Goal: Find specific page/section: Find specific page/section

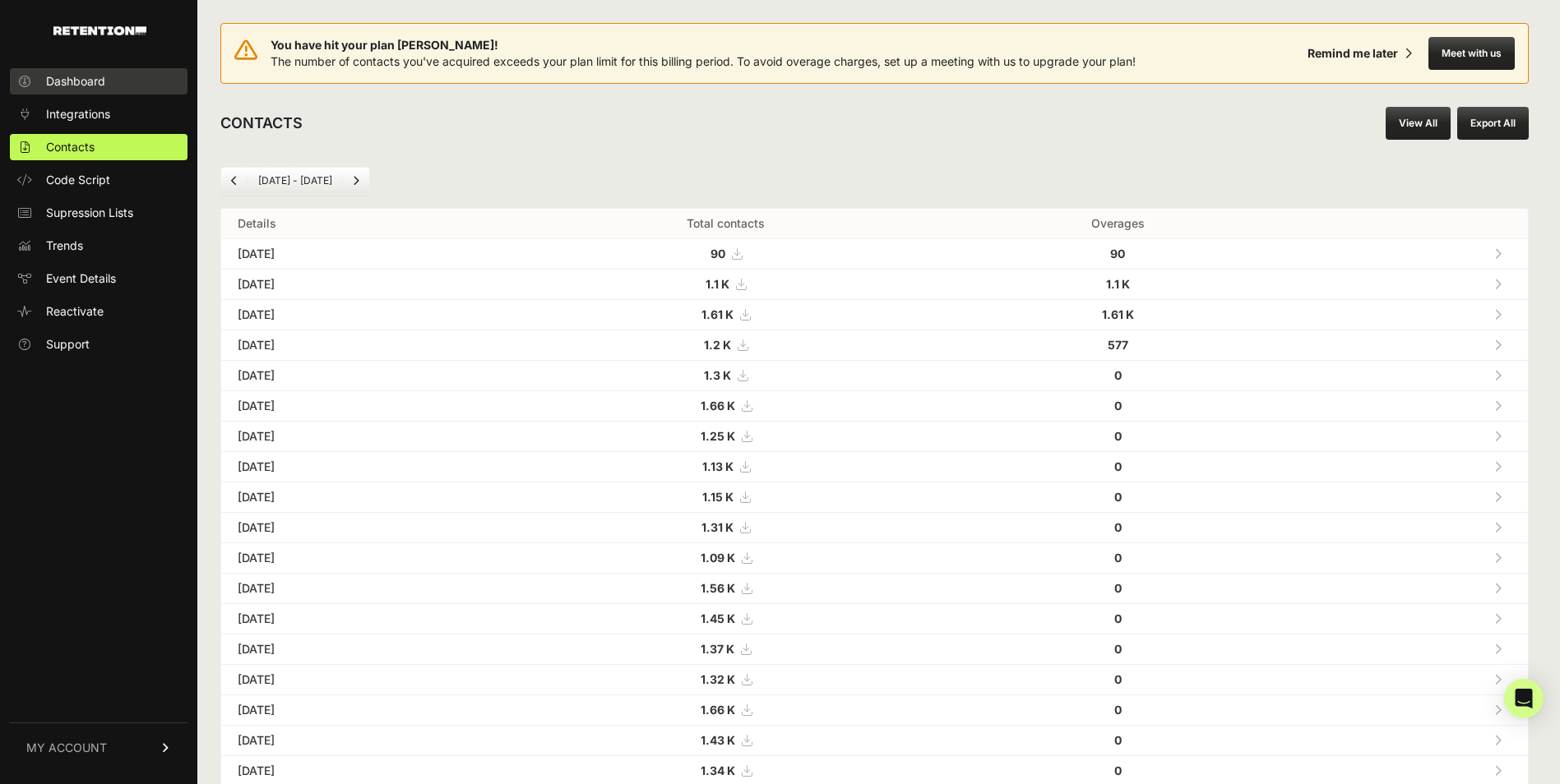
click at [122, 80] on link "Dashboard" at bounding box center [98, 81] width 178 height 27
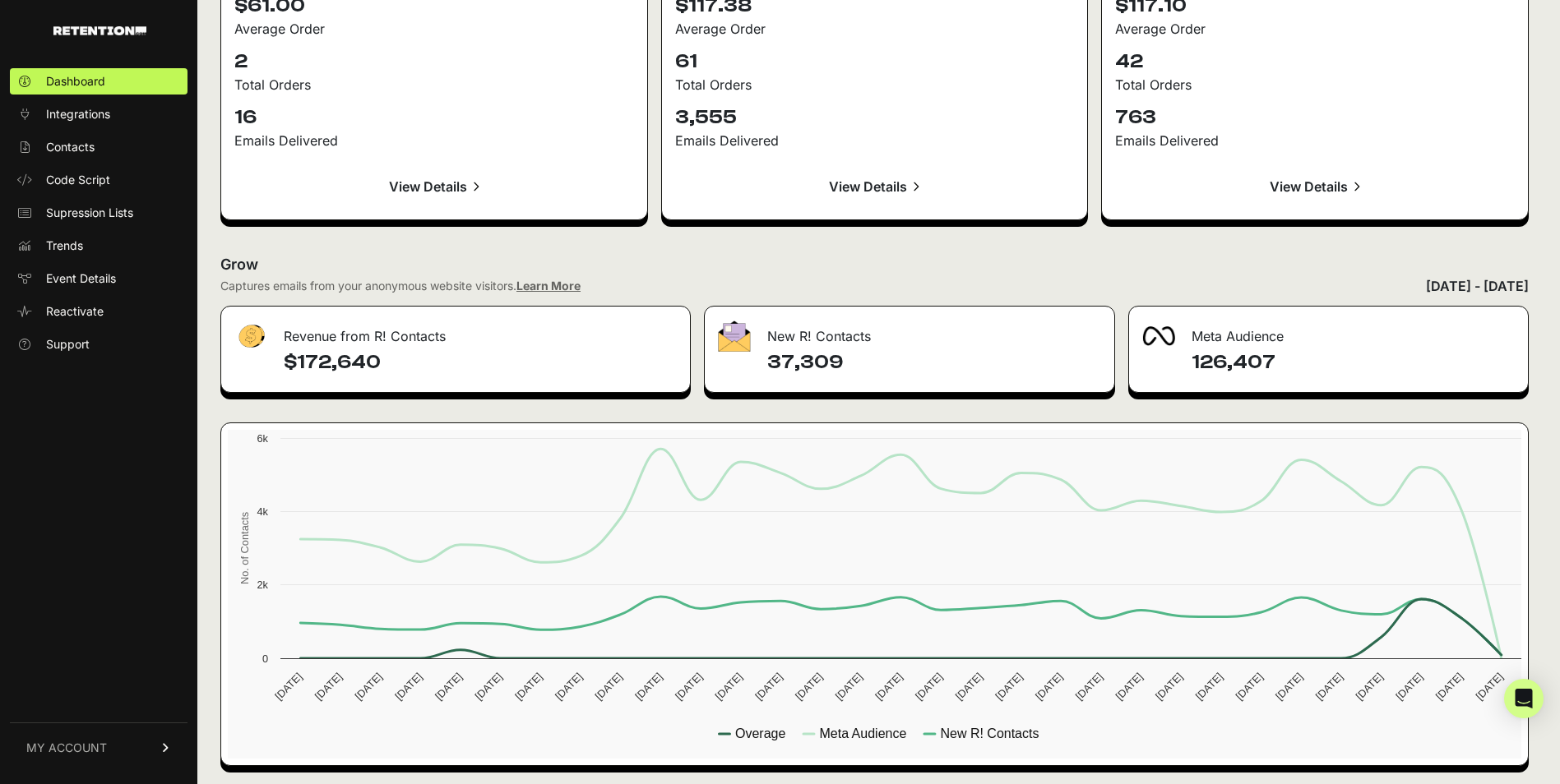
scroll to position [1851, 0]
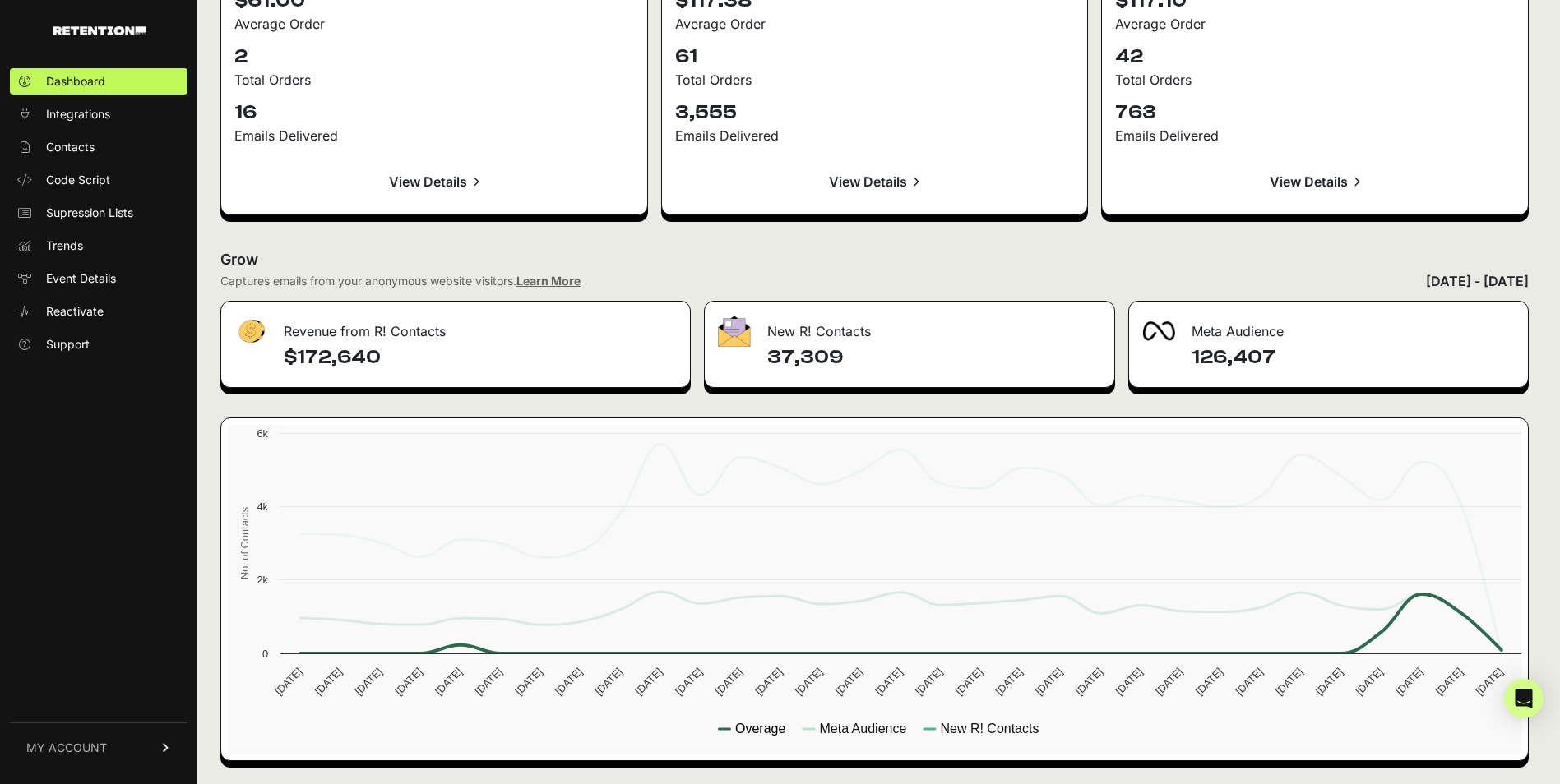
click at [759, 725] on text "Overage" at bounding box center [760, 729] width 50 height 14
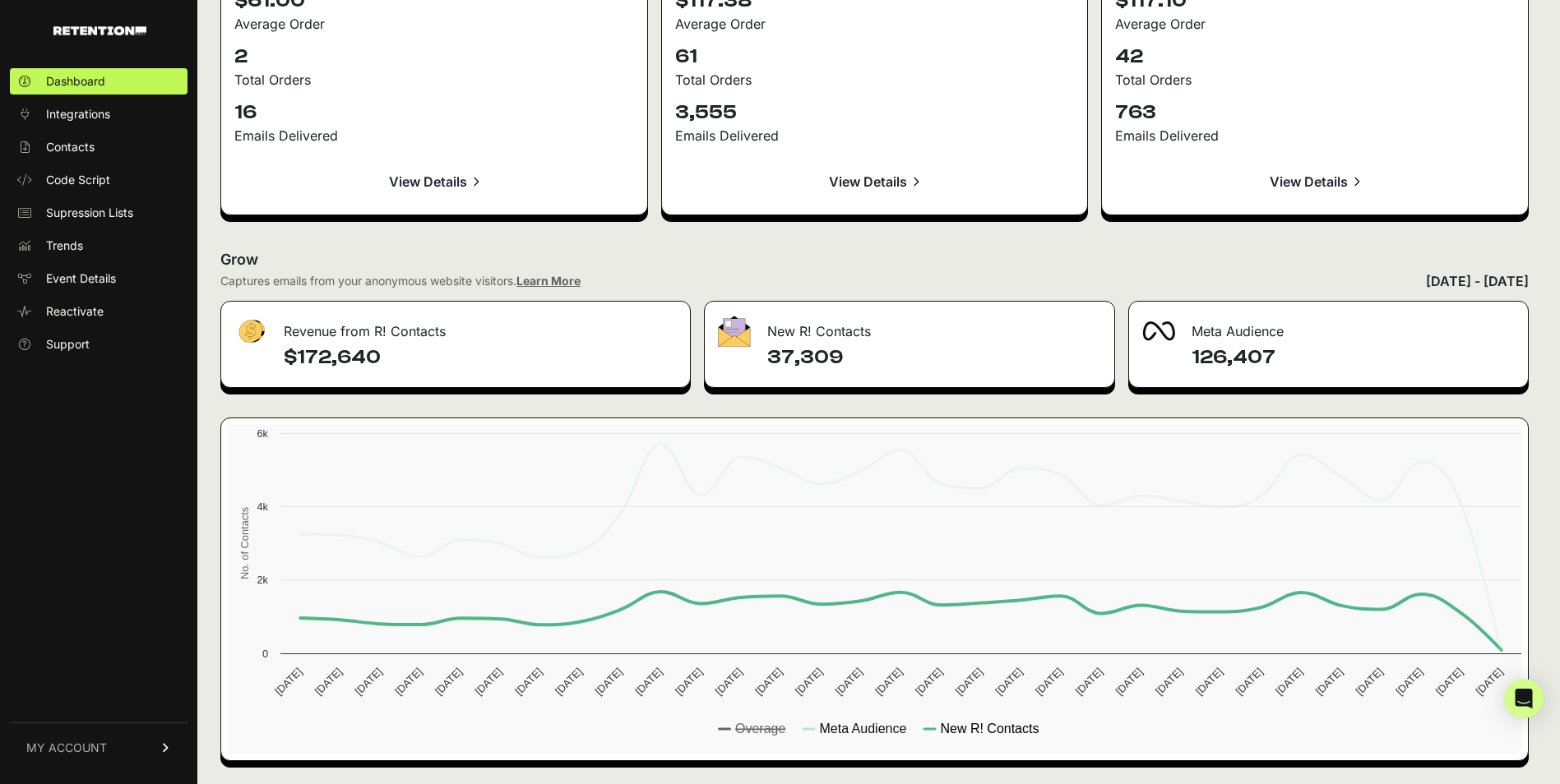
click at [987, 733] on text "New R! Contacts" at bounding box center [989, 729] width 98 height 14
